Goal: Register for event/course

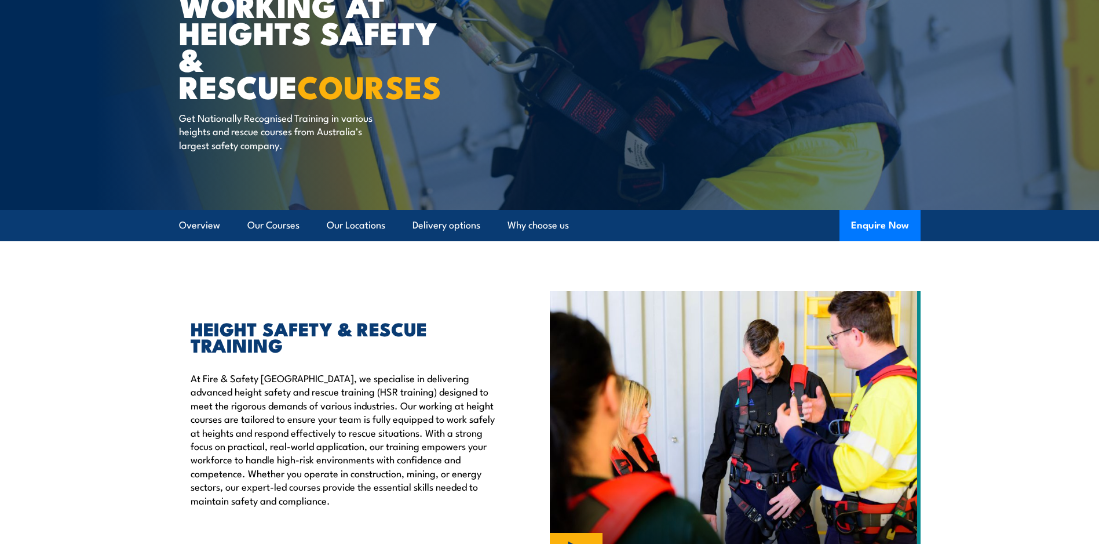
scroll to position [116, 0]
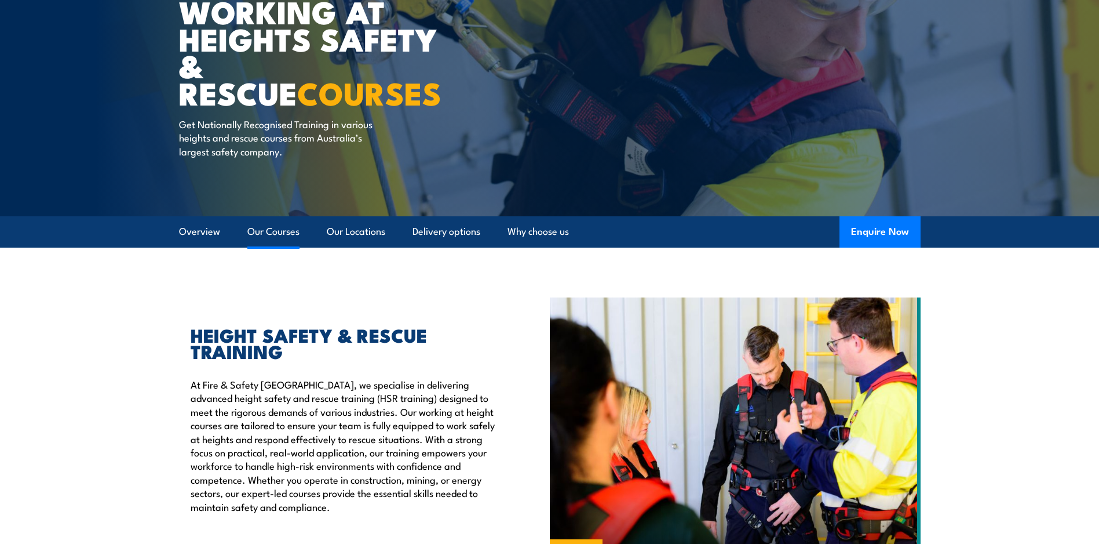
click at [267, 238] on link "Our Courses" at bounding box center [273, 231] width 52 height 31
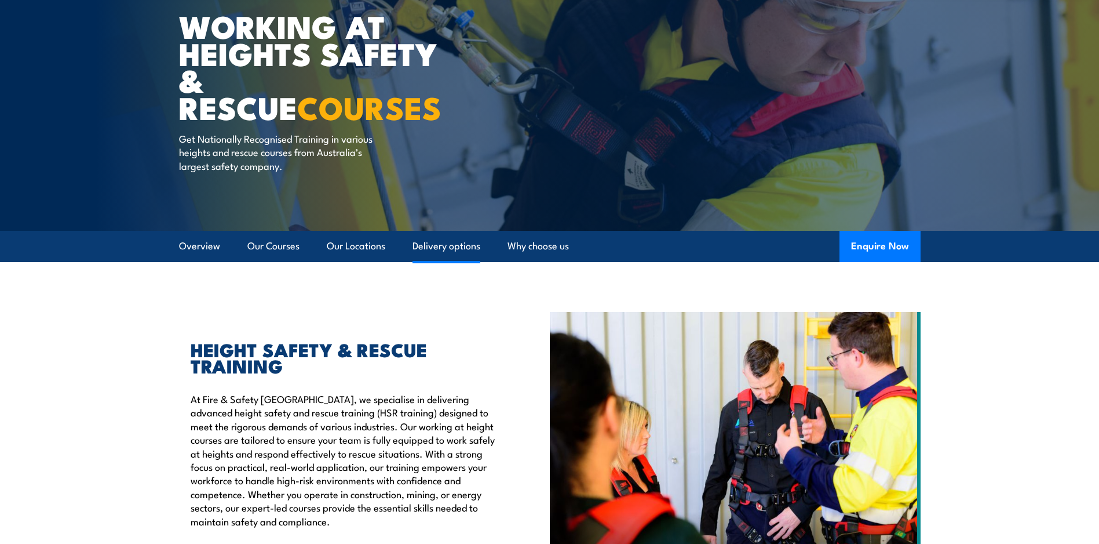
scroll to position [10, 0]
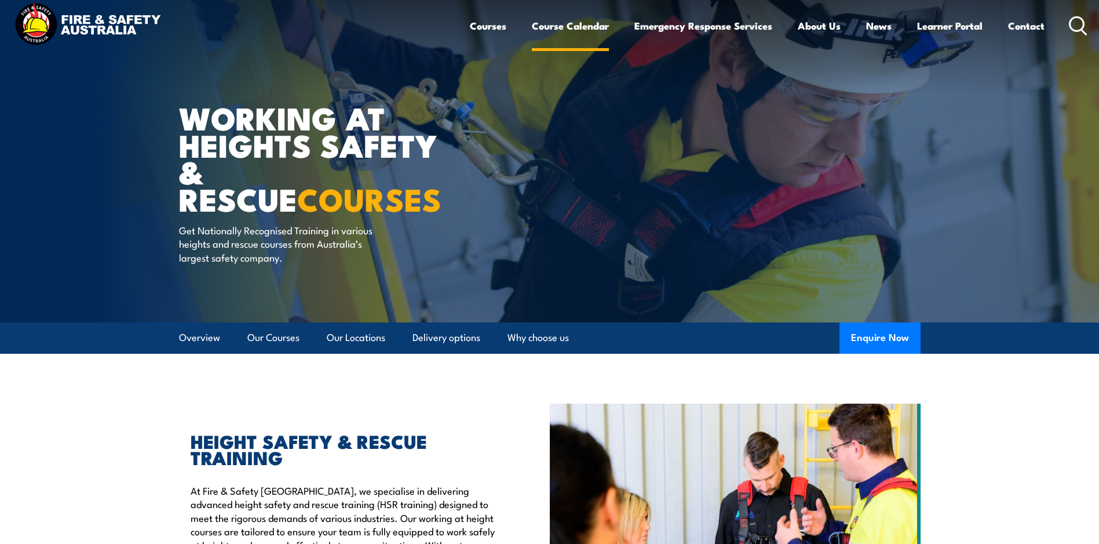
click at [579, 28] on link "Course Calendar" at bounding box center [570, 25] width 77 height 31
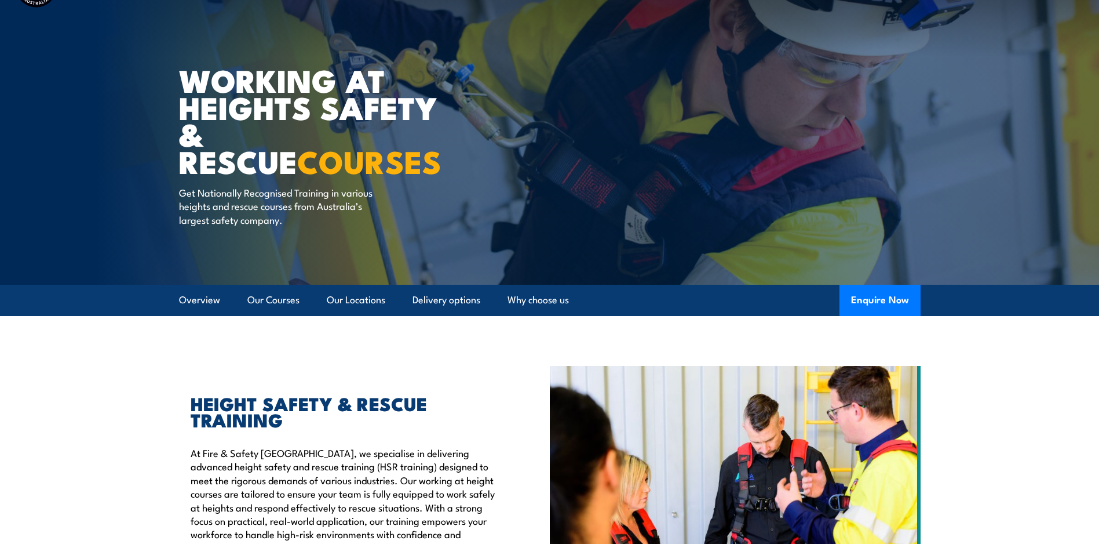
scroll to position [68, 0]
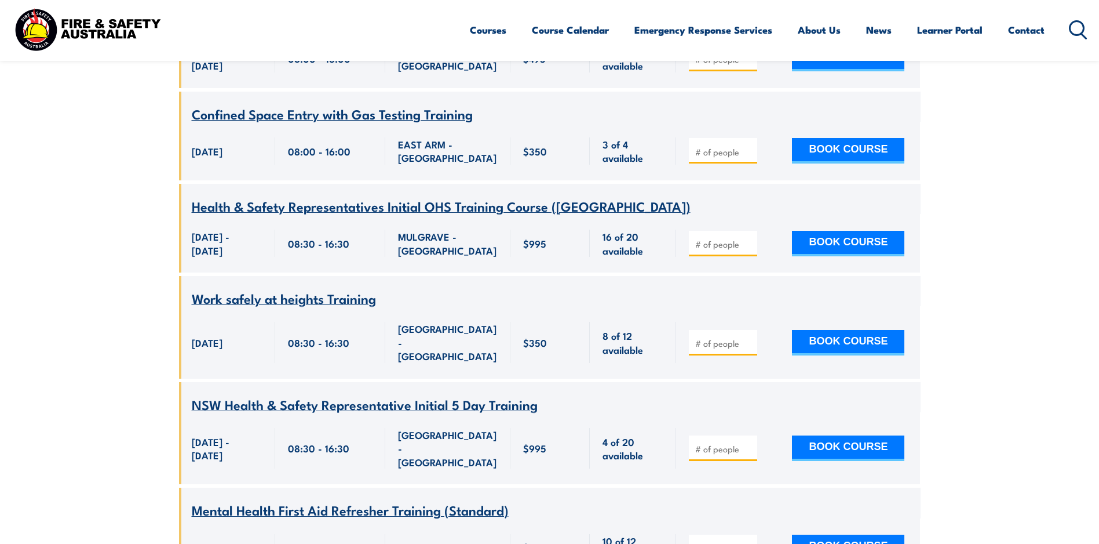
scroll to position [2376, 0]
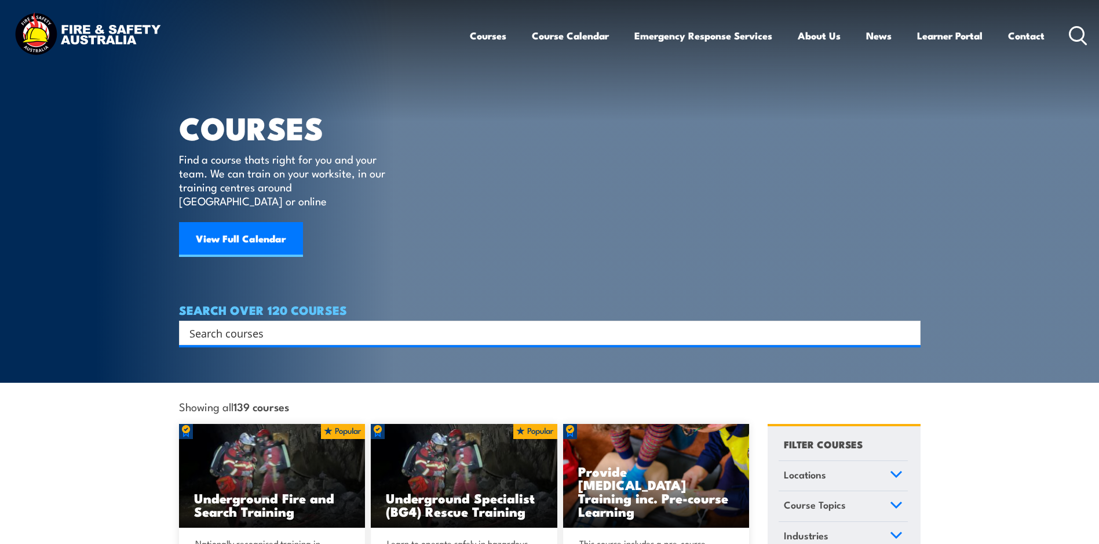
click at [275, 326] on input "Search input" at bounding box center [543, 332] width 706 height 17
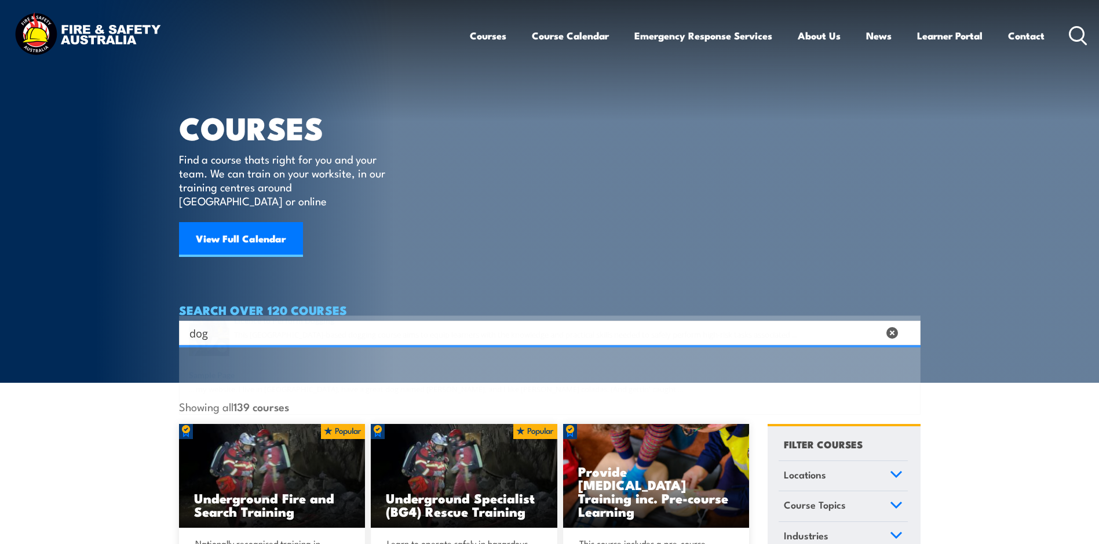
type input "dog"
click at [314, 365] on span at bounding box center [550, 368] width 735 height 54
